Goal: Task Accomplishment & Management: Complete application form

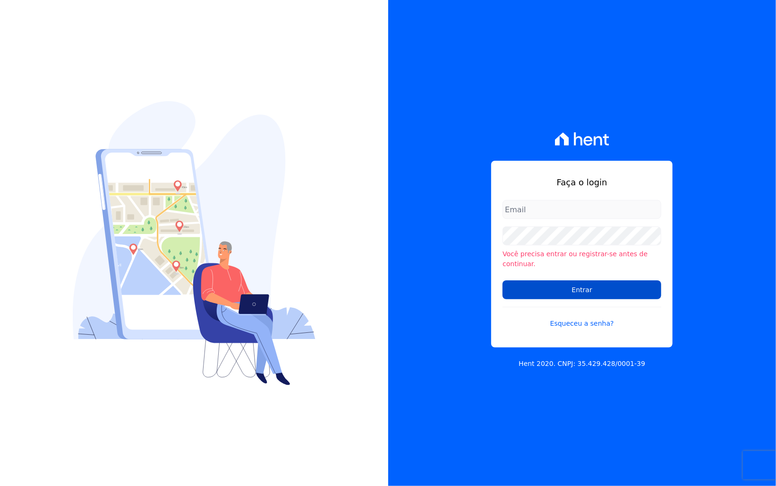
type input "italo.fernandes@e-arke.com"
click at [609, 290] on input "Entrar" at bounding box center [582, 289] width 159 height 19
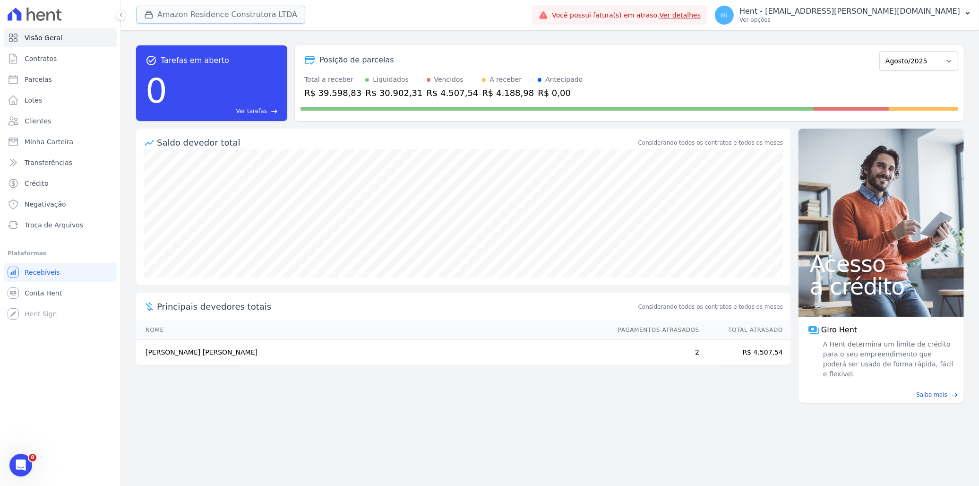
click at [200, 12] on button "Amazon Residence Construtora LTDA" at bounding box center [220, 15] width 169 height 18
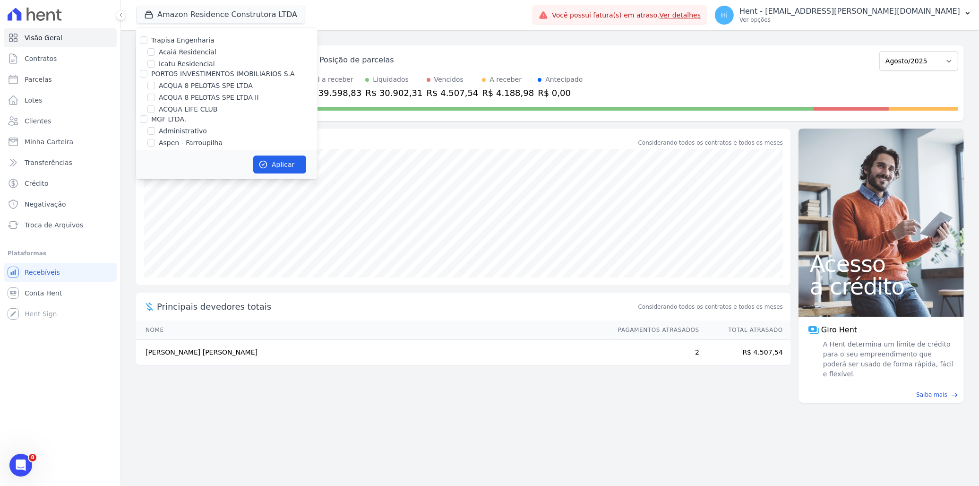
scroll to position [1763, 0]
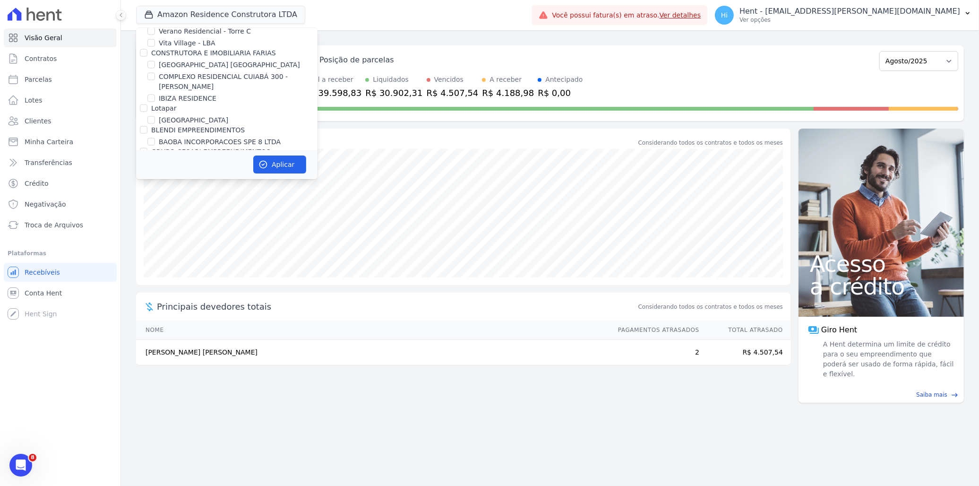
click at [245, 137] on label "BAOBA INCORPORACOES SPE 8 LTDA" at bounding box center [220, 142] width 122 height 10
click at [155, 138] on input "BAOBA INCORPORACOES SPE 8 LTDA" at bounding box center [151, 142] width 8 height 8
checkbox input "true"
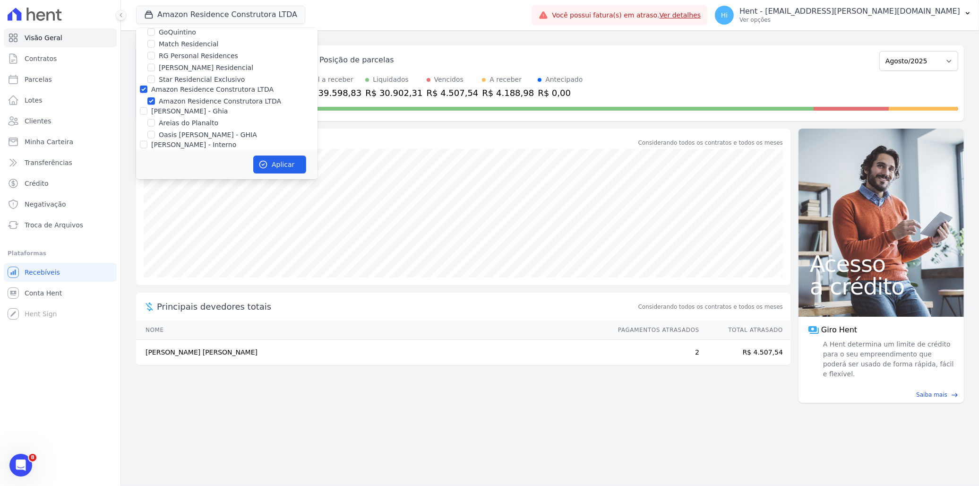
click at [207, 107] on label "[PERSON_NAME] - Ghia" at bounding box center [189, 111] width 77 height 8
click at [147, 107] on input "[PERSON_NAME] - Ghia" at bounding box center [144, 111] width 8 height 8
checkbox input "true"
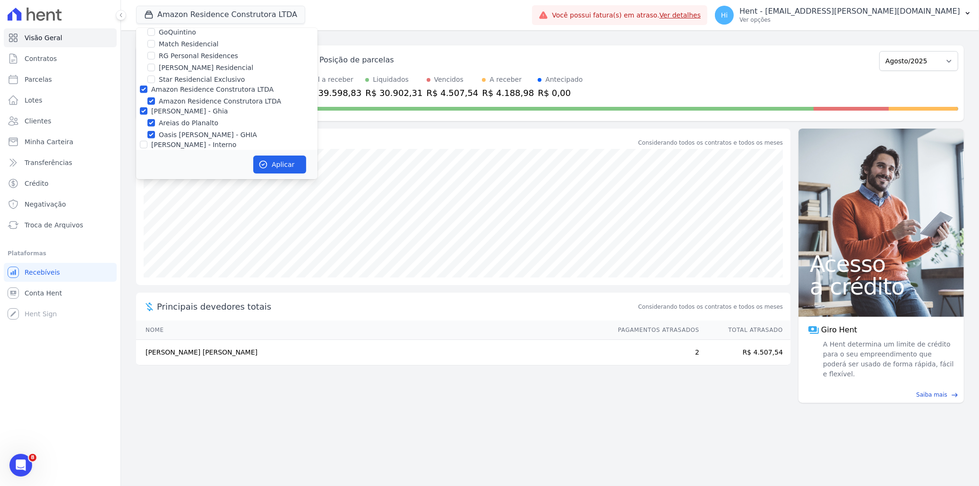
click at [201, 96] on label "Amazon Residence Construtora LTDA" at bounding box center [220, 101] width 122 height 10
click at [155, 97] on input "Amazon Residence Construtora LTDA" at bounding box center [151, 101] width 8 height 8
checkbox input "false"
click at [194, 107] on label "[PERSON_NAME] - Ghia" at bounding box center [189, 111] width 77 height 8
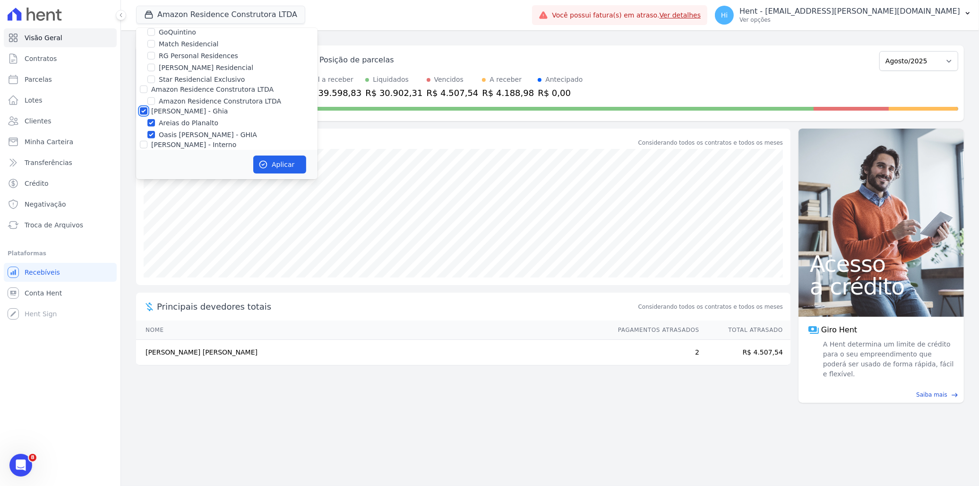
click at [147, 107] on input "[PERSON_NAME] - Ghia" at bounding box center [144, 111] width 8 height 8
checkbox input "false"
click at [270, 163] on button "Aplicar" at bounding box center [279, 164] width 53 height 18
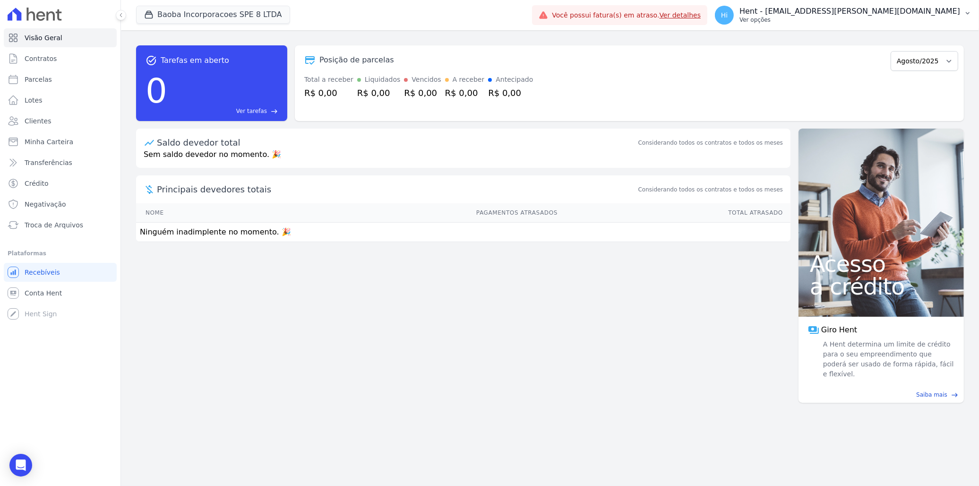
click at [776, 17] on p "Ver opções" at bounding box center [850, 20] width 221 height 8
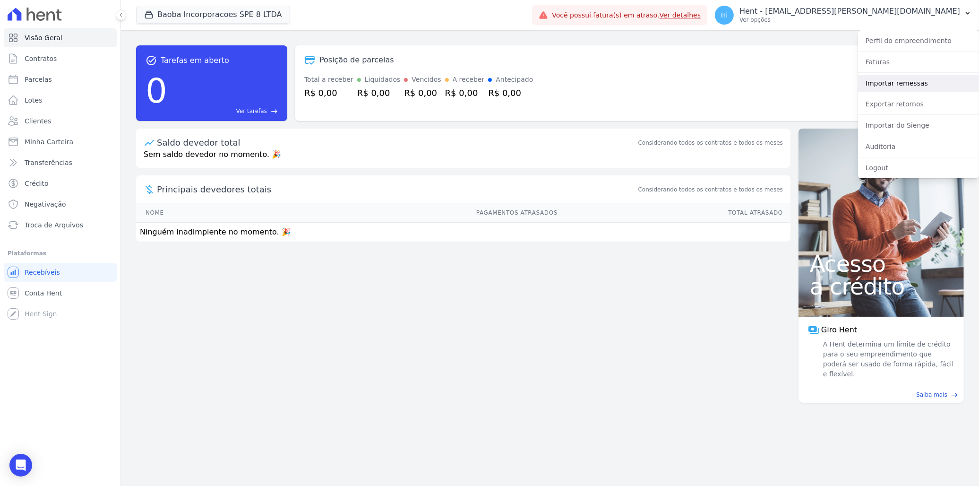
click at [776, 85] on link "Importar remessas" at bounding box center [918, 83] width 121 height 17
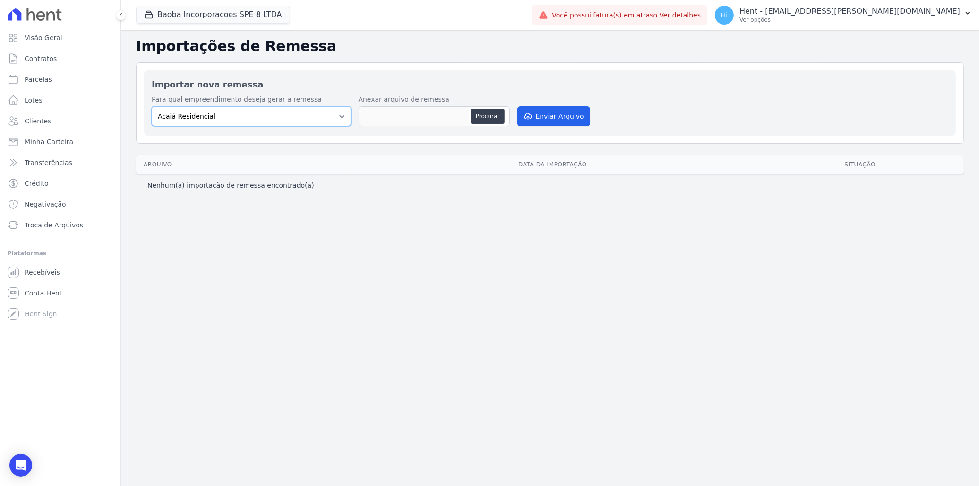
click at [312, 114] on select "Acaiá Residencial ACQUA 8 PELOTAS SPE LTDA II Administrativo AGILE ELOI MENDES …" at bounding box center [251, 116] width 199 height 20
select select "7d42f1f7-3183-4eec-adfe-050d42369d66"
click at [152, 106] on select "Acaiá Residencial ACQUA 8 PELOTAS SPE LTDA II Administrativo AGILE ELOI MENDES …" at bounding box center [251, 116] width 199 height 20
click at [481, 114] on button "Procurar" at bounding box center [488, 116] width 34 height 15
type input "2708TESTEBB (1).REM"
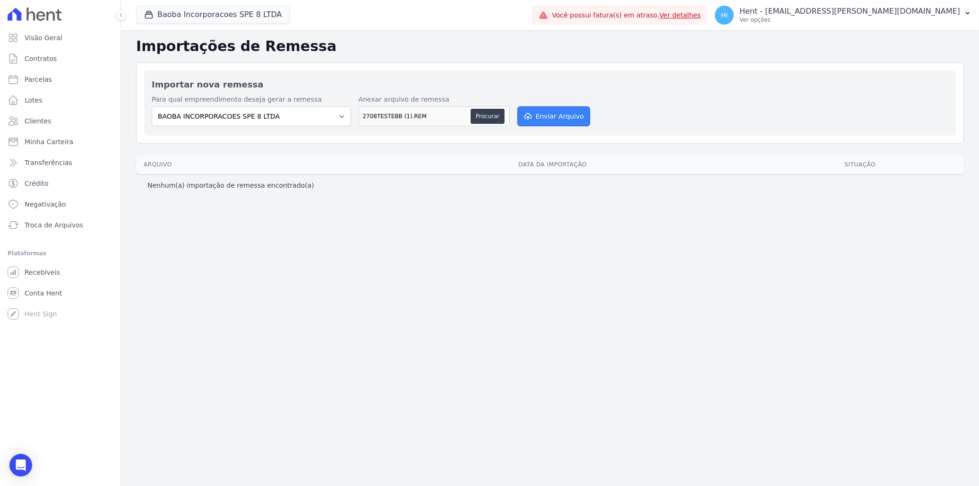
click at [542, 116] on button "Enviar Arquivo" at bounding box center [553, 116] width 73 height 20
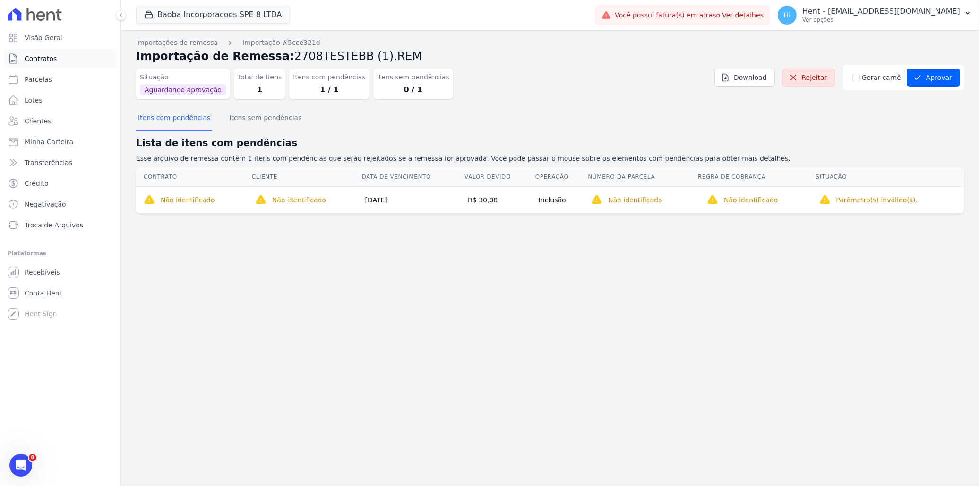
click at [48, 60] on span "Contratos" at bounding box center [41, 58] width 32 height 9
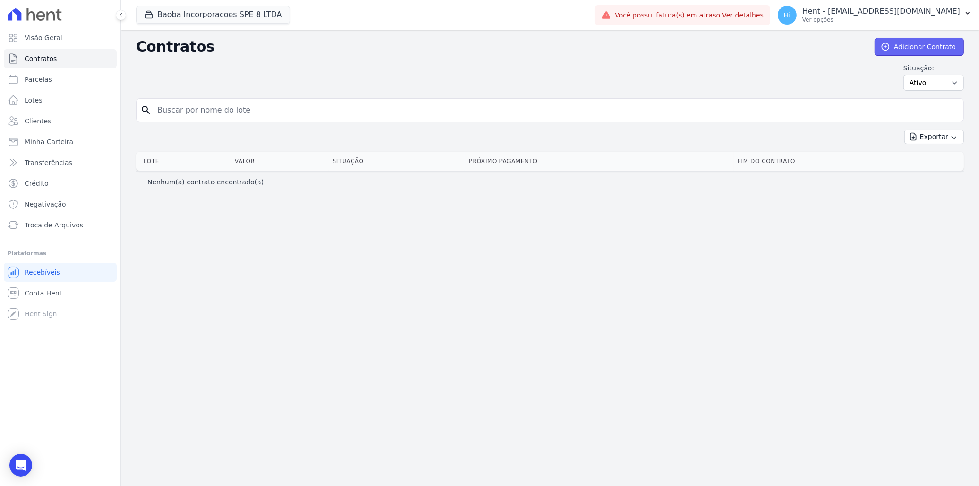
click at [909, 47] on link "Adicionar Contrato" at bounding box center [919, 47] width 89 height 18
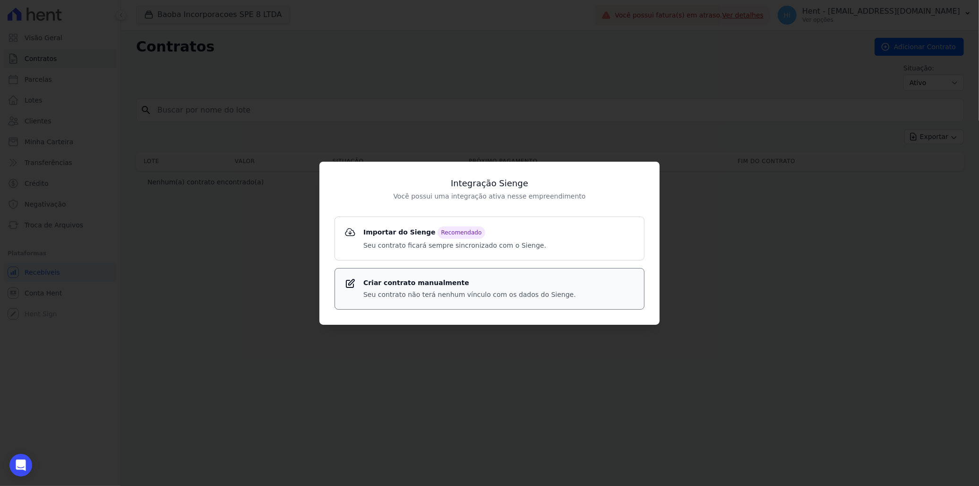
click at [410, 290] on p "Seu contrato não terá nenhum vínculo com os dados do Sienge." at bounding box center [469, 295] width 213 height 10
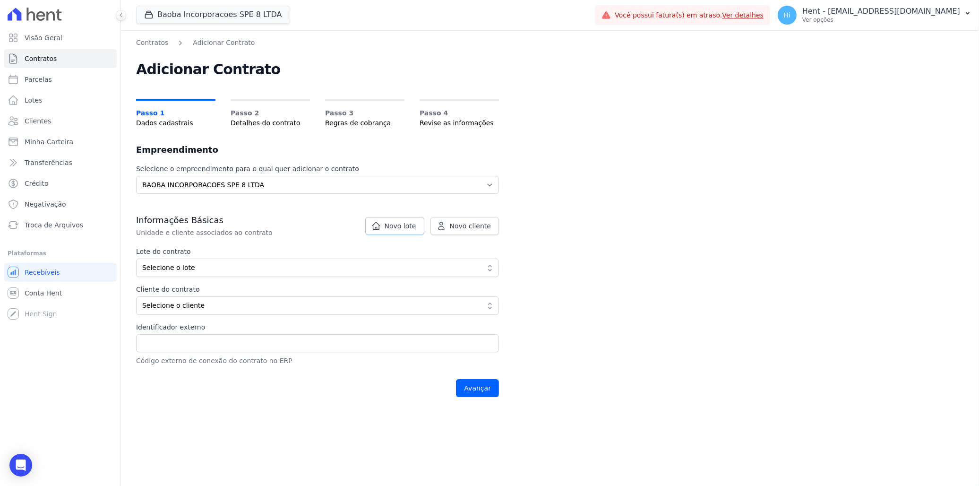
click at [402, 222] on span "Novo lote" at bounding box center [401, 225] width 32 height 9
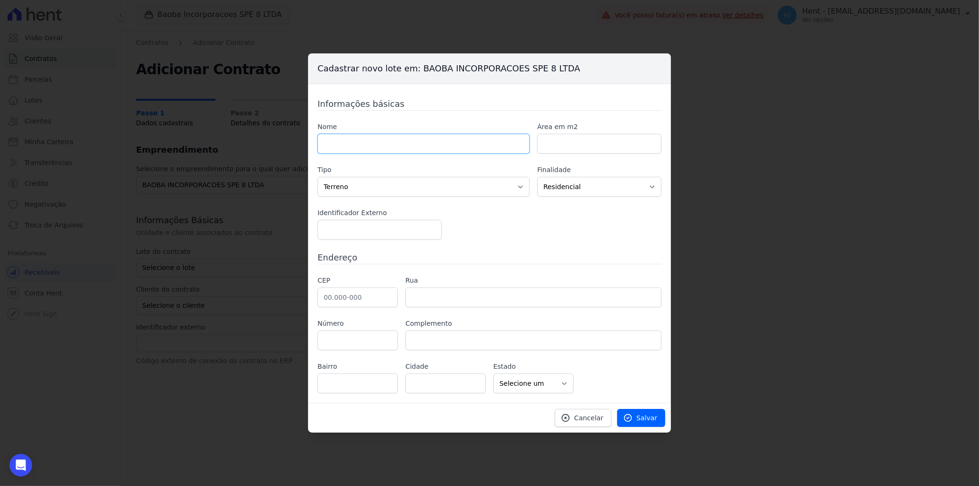
click at [384, 142] on input "text" at bounding box center [424, 144] width 212 height 20
type input "Lote teste"
click at [566, 227] on div "Nome Lote teste Área em m2 Tipo Casa Apartamento Escritório Flat Loja Espaço Co…" at bounding box center [490, 181] width 344 height 118
click at [367, 298] on input "text" at bounding box center [358, 297] width 80 height 20
type input "81.050-140"
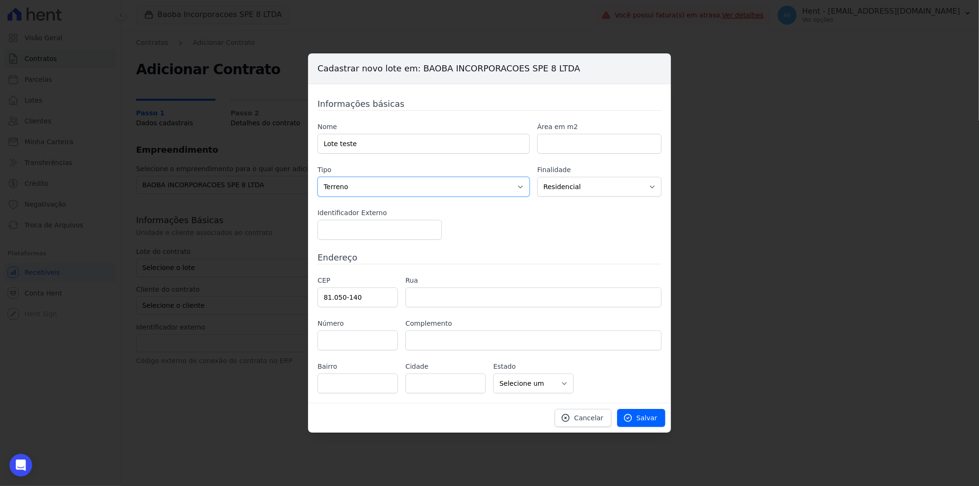
type input "0"
select select "PR"
type input "Rua Francisco Ader"
type input "Novo Mundo"
type input "Curitiba"
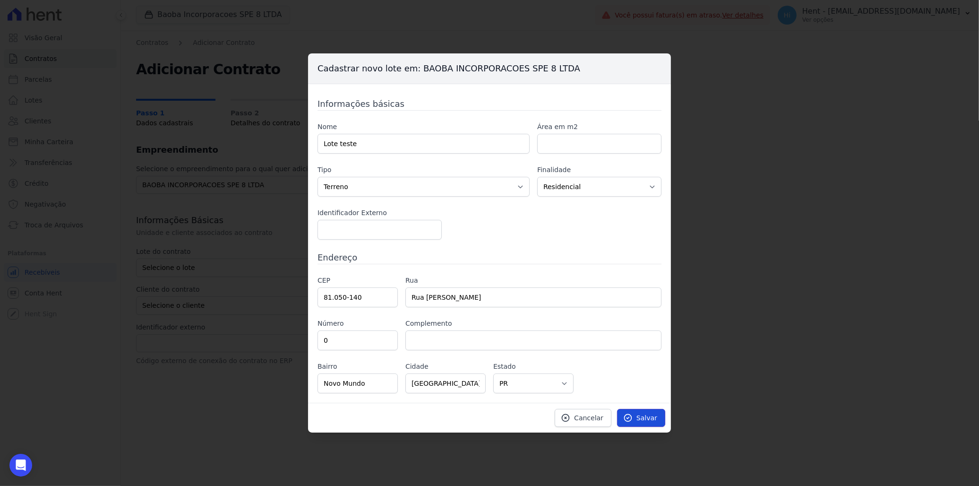
click at [655, 417] on span "Salvar" at bounding box center [647, 417] width 21 height 9
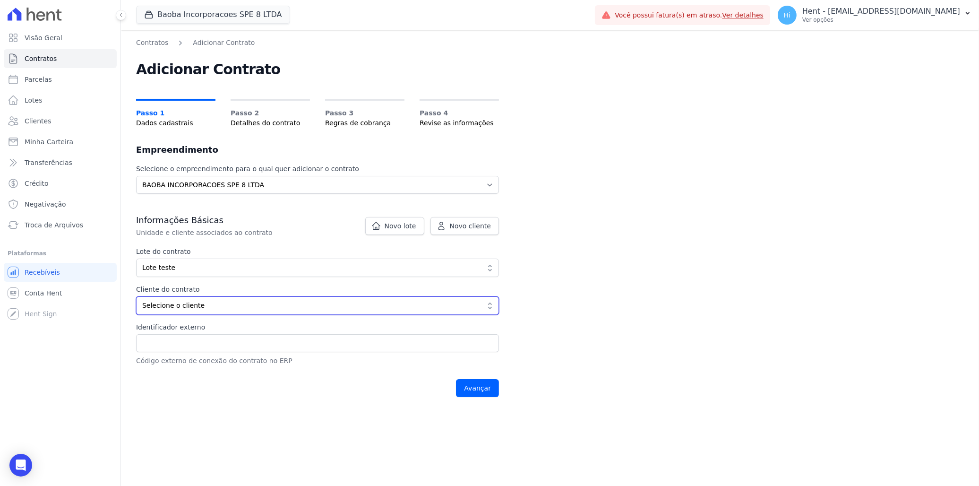
click at [267, 301] on span "Selecione o cliente" at bounding box center [310, 306] width 337 height 10
click at [468, 221] on span "Novo cliente" at bounding box center [470, 225] width 41 height 9
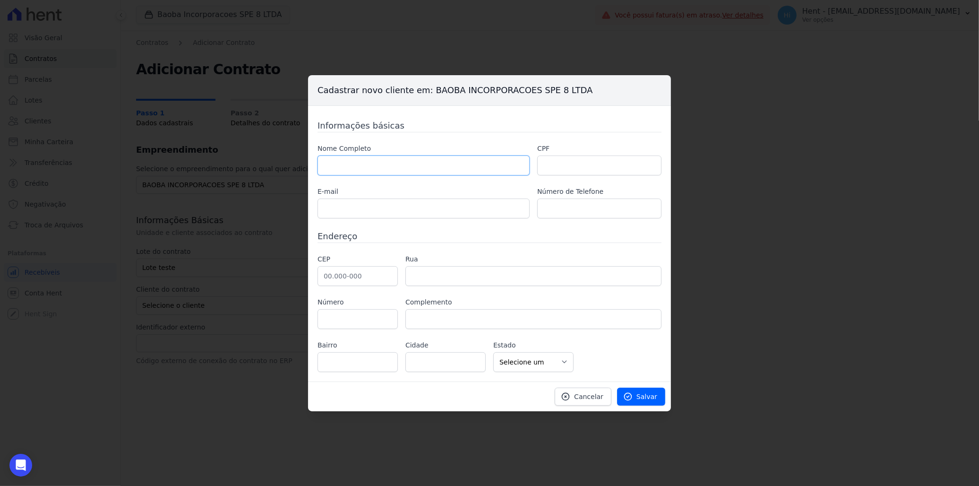
click at [406, 171] on input "text" at bounding box center [424, 165] width 212 height 20
paste input "Leonardo de Oliveira"
type input "Leonardo de Oliveira"
click at [611, 164] on input "text" at bounding box center [599, 165] width 124 height 20
paste input "093.971.779-40"
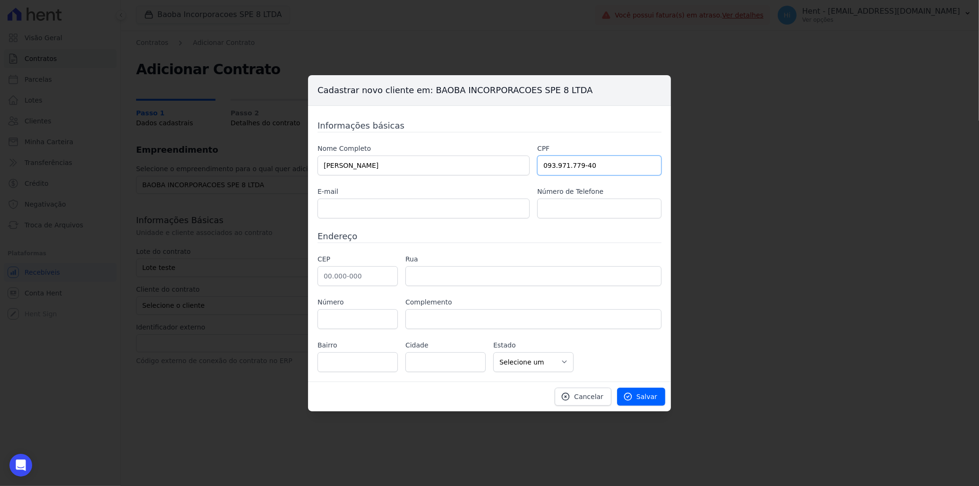
type input "093.971.779-40"
click at [354, 279] on input "text" at bounding box center [358, 276] width 80 height 20
type input "81.050-140"
type input "rgsilva@genesisempreendimentos.com.br"
type input "0"
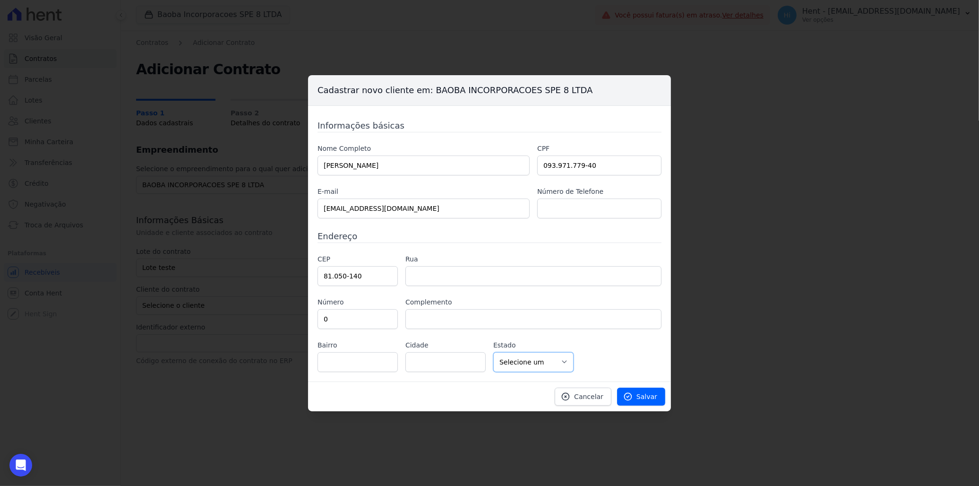
select select "PR"
type input "Rua Francisco Ader"
type input "Novo Mundo"
type input "Curitiba"
drag, startPoint x: 460, startPoint y: 208, endPoint x: 468, endPoint y: 208, distance: 8.5
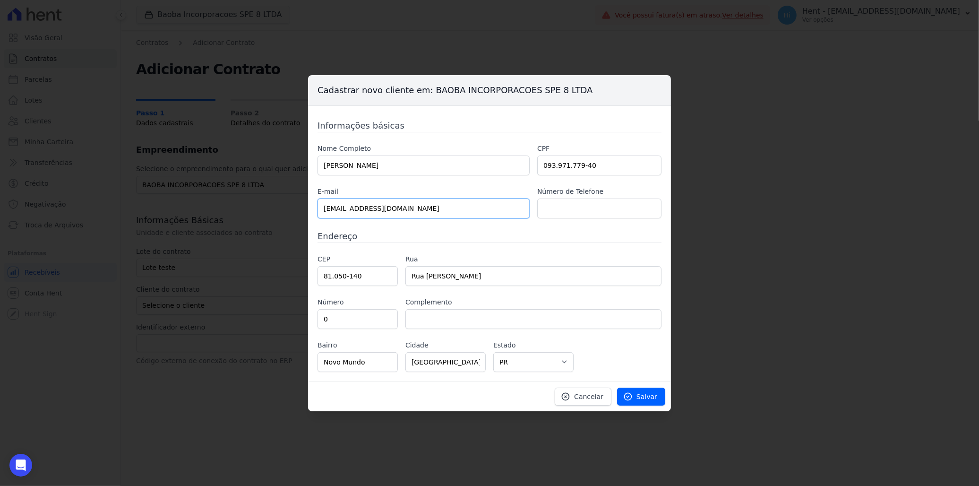
click at [460, 208] on input "rgsilva@genesisempreendimentos.com.br" at bounding box center [424, 208] width 212 height 20
drag, startPoint x: 474, startPoint y: 208, endPoint x: 238, endPoint y: 217, distance: 236.0
click at [238, 217] on div "Cadastrar novo cliente em: BAOBA INCORPORACOES SPE 8 LTDA Informações básicas N…" at bounding box center [489, 243] width 979 height 486
click at [588, 230] on h3 "Endereço" at bounding box center [490, 236] width 344 height 13
click at [638, 393] on link "Salvar" at bounding box center [641, 397] width 48 height 18
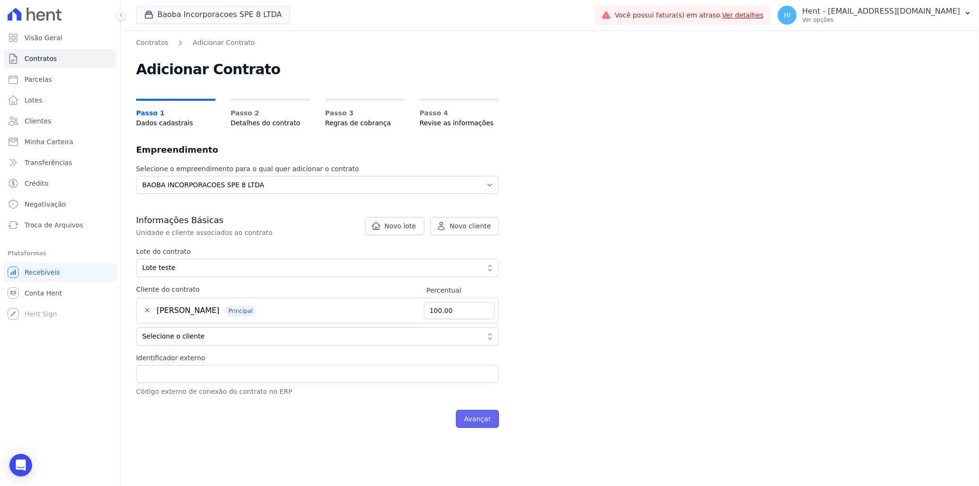
click at [482, 417] on input "Avançar" at bounding box center [477, 419] width 43 height 18
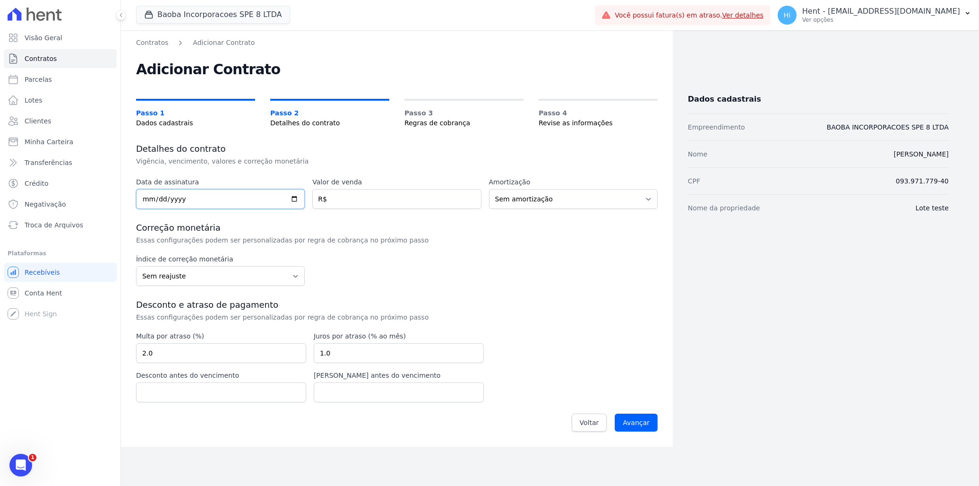
click at [293, 196] on input "date" at bounding box center [220, 199] width 169 height 20
type input "2025-08-01"
click at [405, 201] on input "number" at bounding box center [396, 199] width 169 height 20
type input "30"
click at [639, 419] on input "Avançar" at bounding box center [636, 423] width 43 height 18
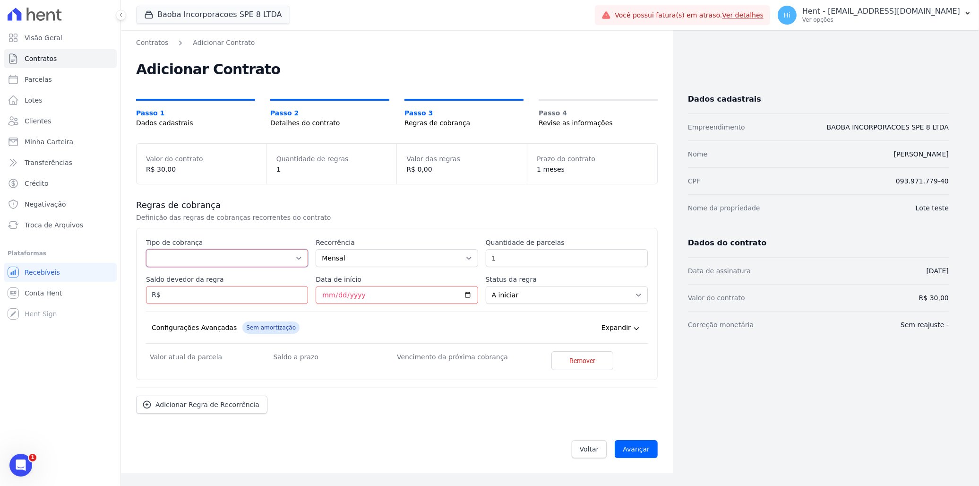
click at [226, 259] on select "Parcela Normal Entrada Sinal Intercalada Chaves Pré-chaves Pós-chaves Impostos …" at bounding box center [227, 258] width 162 height 18
select select "standard"
click at [146, 249] on select "Parcela Normal Entrada Sinal Intercalada Chaves Pré-chaves Pós-chaves Impostos …" at bounding box center [227, 258] width 162 height 18
click at [237, 296] on input "Saldo devedor da regra" at bounding box center [227, 295] width 162 height 18
type input "30"
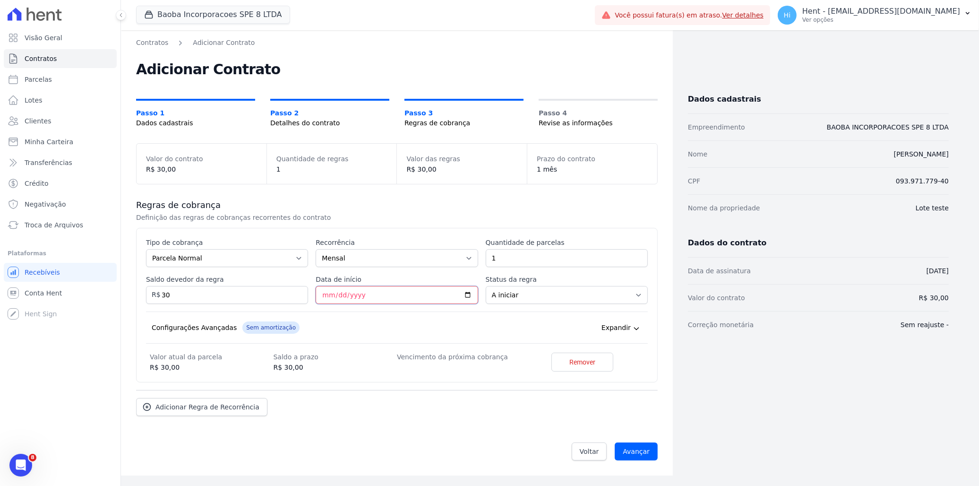
click at [464, 295] on input "Data de início" at bounding box center [397, 295] width 162 height 18
type input "2025-08-30"
click at [633, 450] on input "Avançar" at bounding box center [636, 451] width 43 height 18
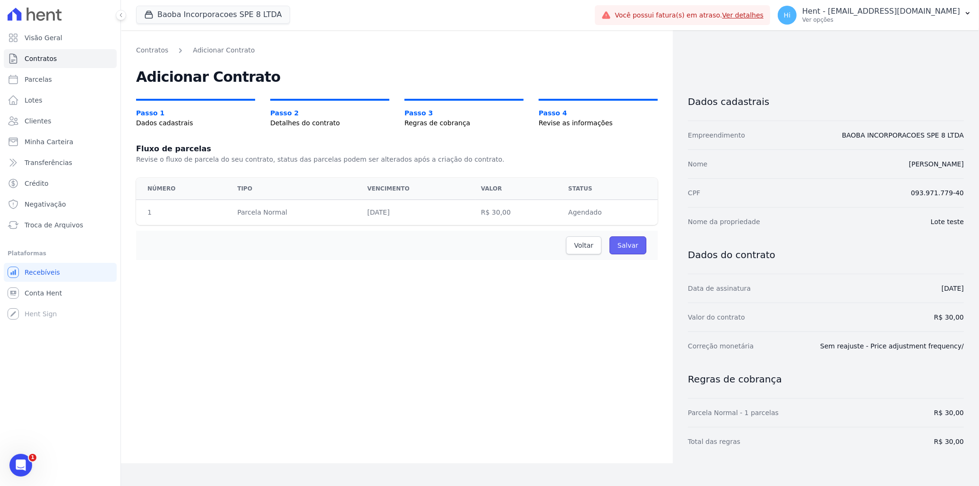
click at [631, 241] on input "Salvar" at bounding box center [628, 245] width 37 height 18
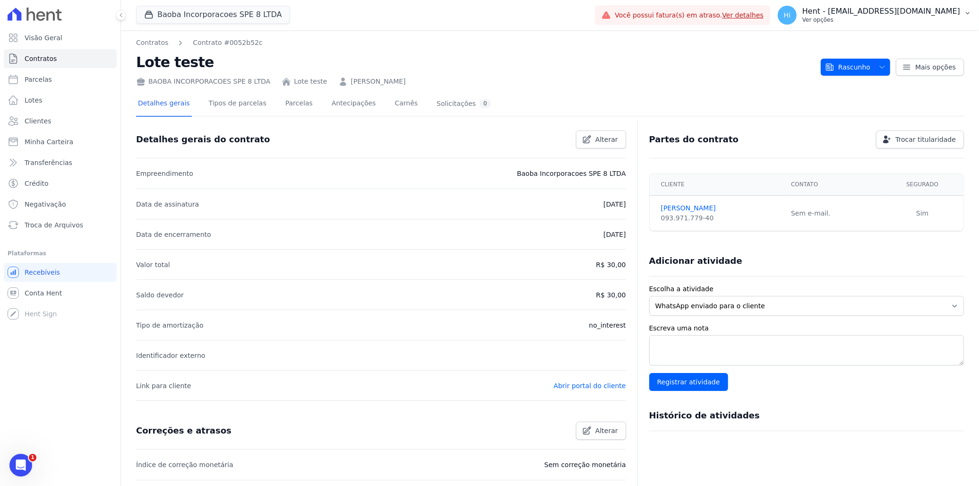
click at [865, 16] on p "Ver opções" at bounding box center [881, 20] width 158 height 8
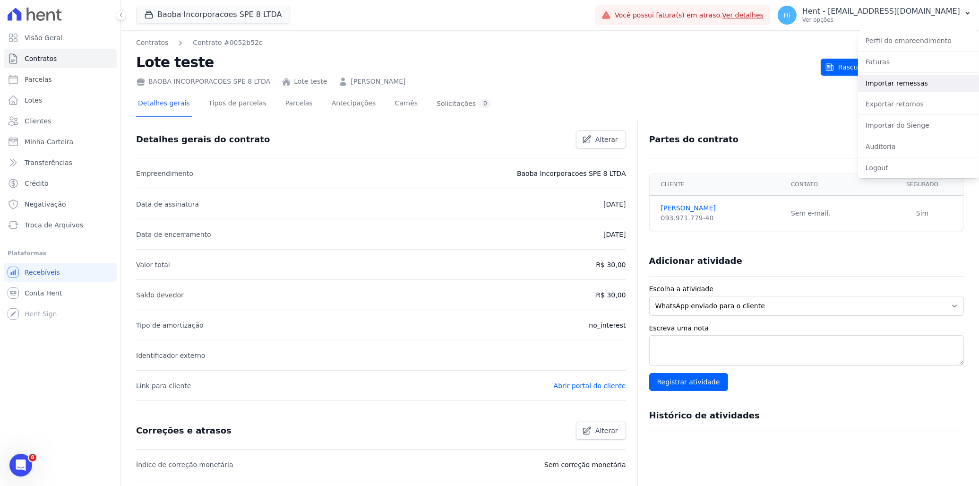
click at [904, 83] on link "Importar remessas" at bounding box center [918, 83] width 121 height 17
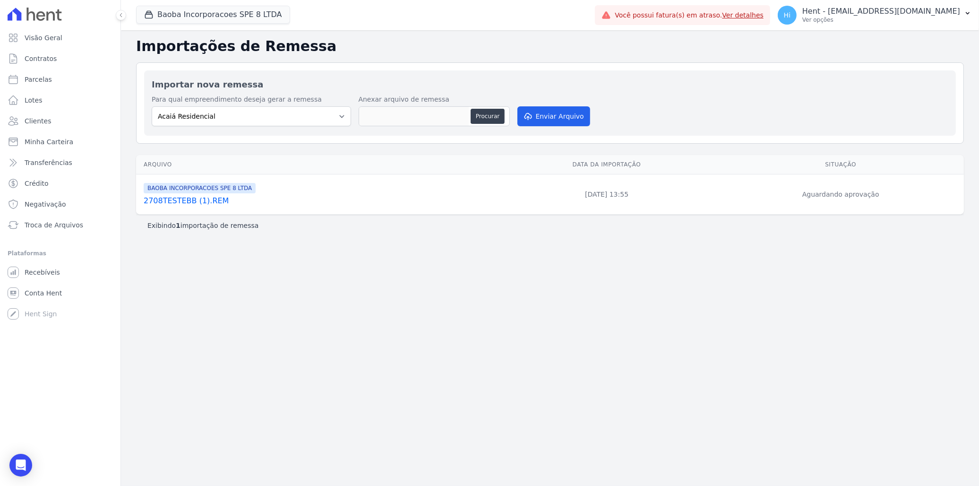
click at [205, 201] on link "2708TESTEBB (1).REM" at bounding box center [318, 200] width 349 height 11
